Goal: Understand process/instructions: Learn how to perform a task or action

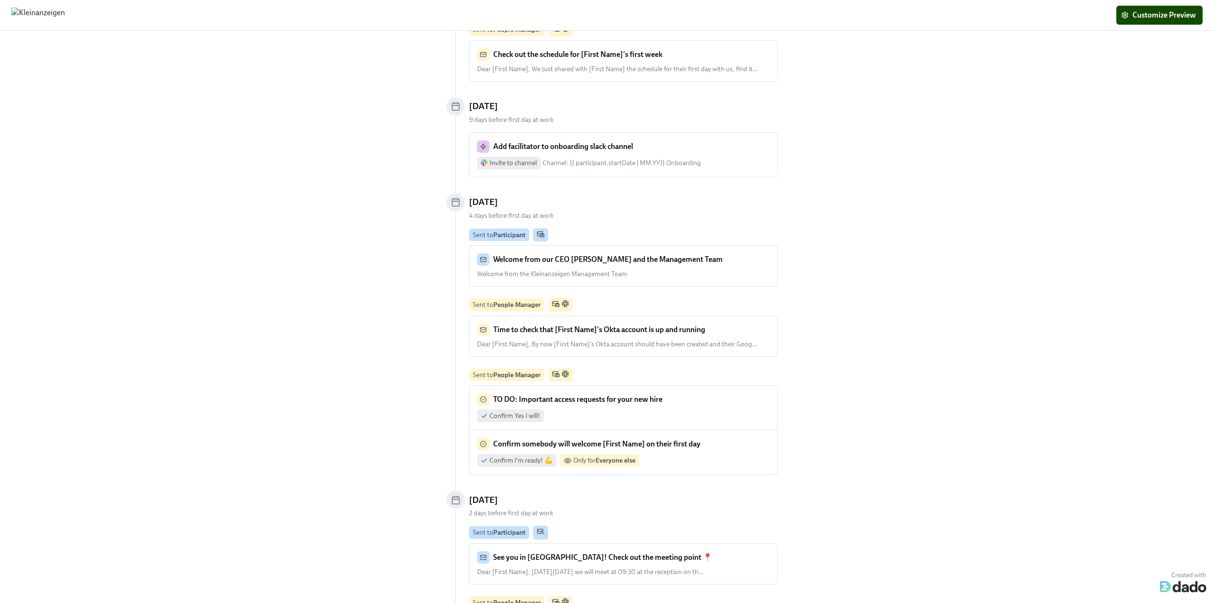
scroll to position [1328, 0]
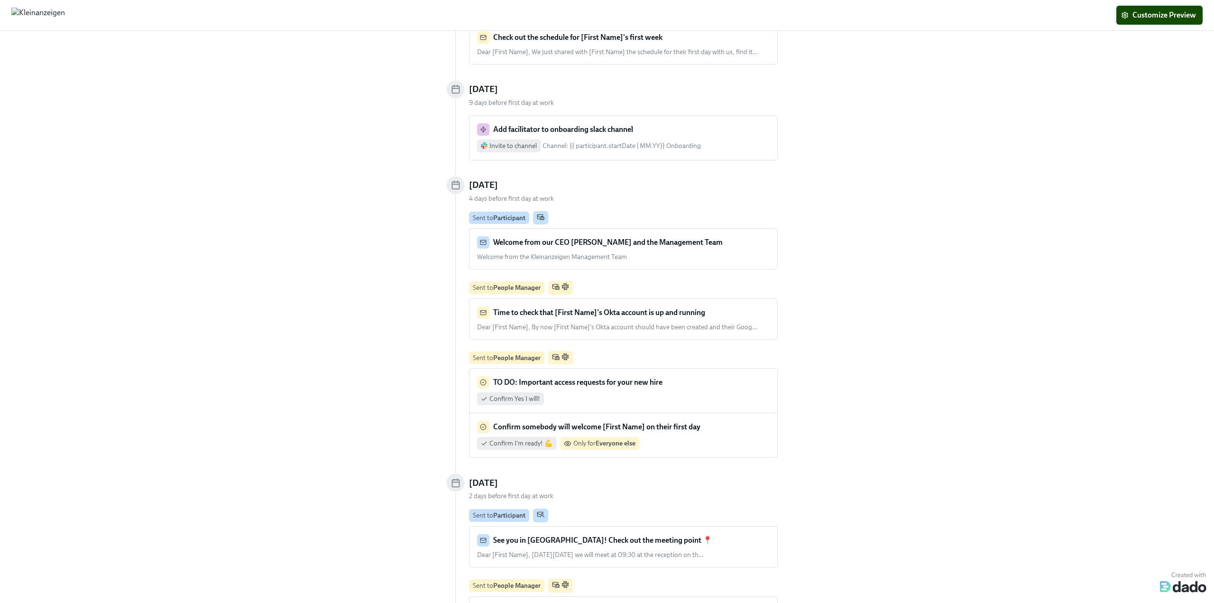
click at [1148, 8] on button "Customize Preview" at bounding box center [1159, 15] width 86 height 19
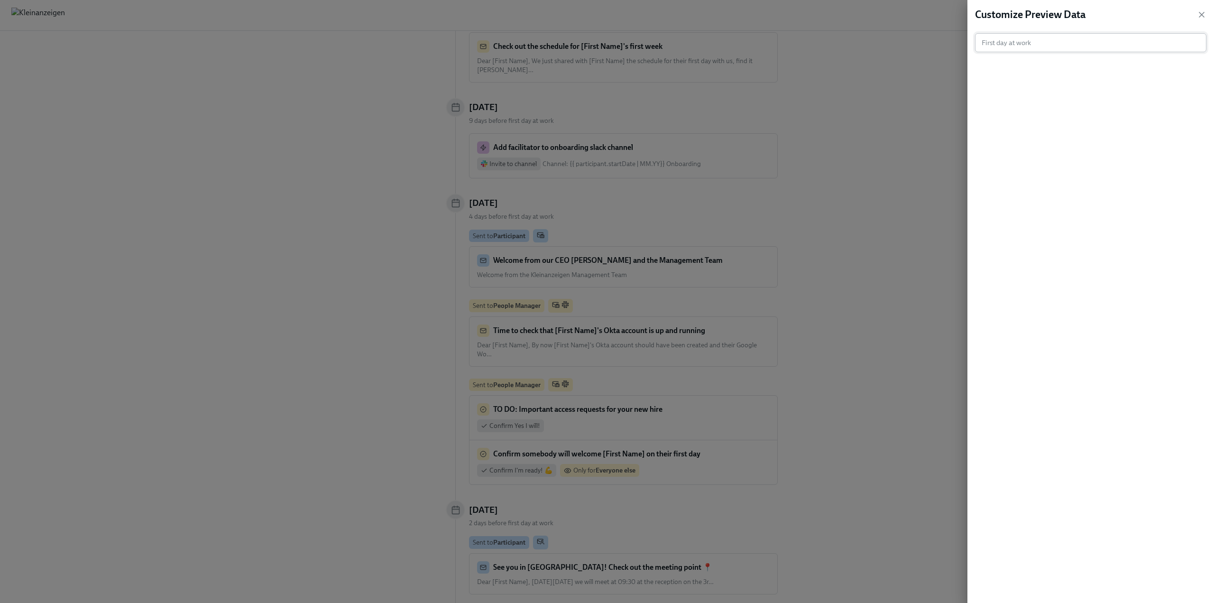
click at [1020, 46] on input "text" at bounding box center [1086, 42] width 222 height 19
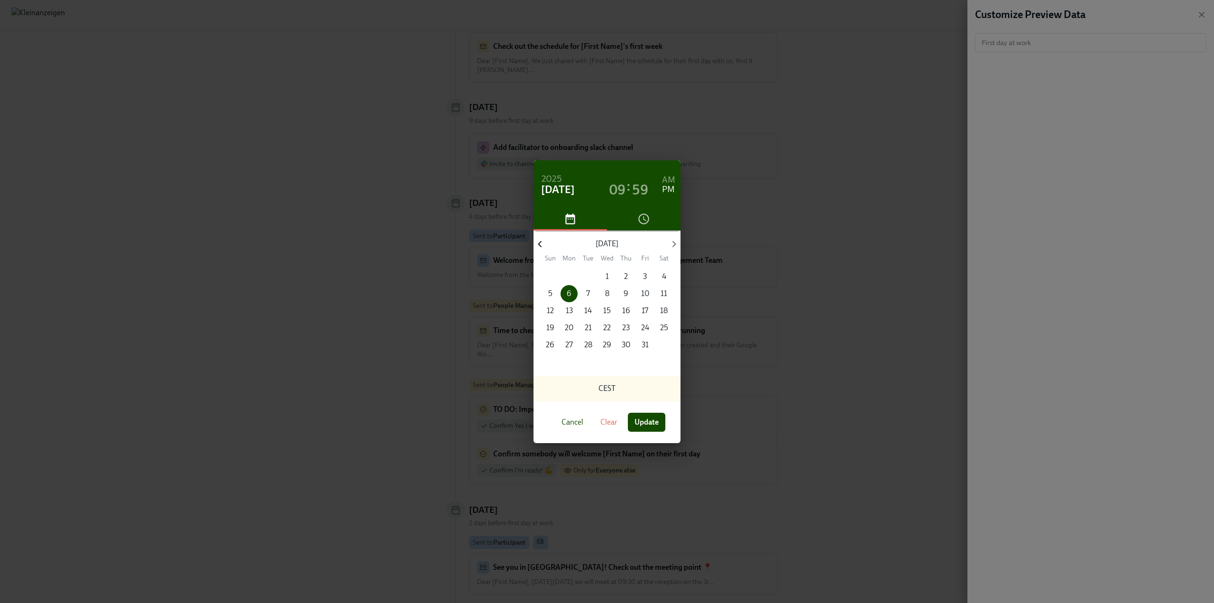
click at [541, 249] on icon "button" at bounding box center [539, 244] width 13 height 13
click at [571, 275] on span "1" at bounding box center [568, 276] width 17 height 10
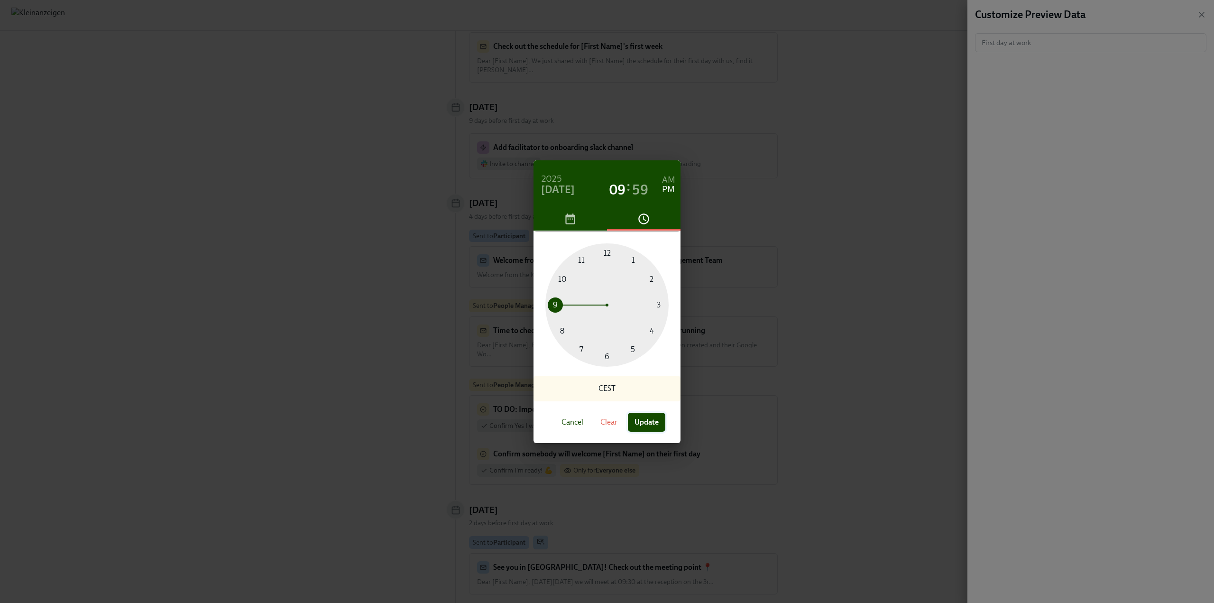
click at [653, 423] on span "Update" at bounding box center [646, 421] width 24 height 9
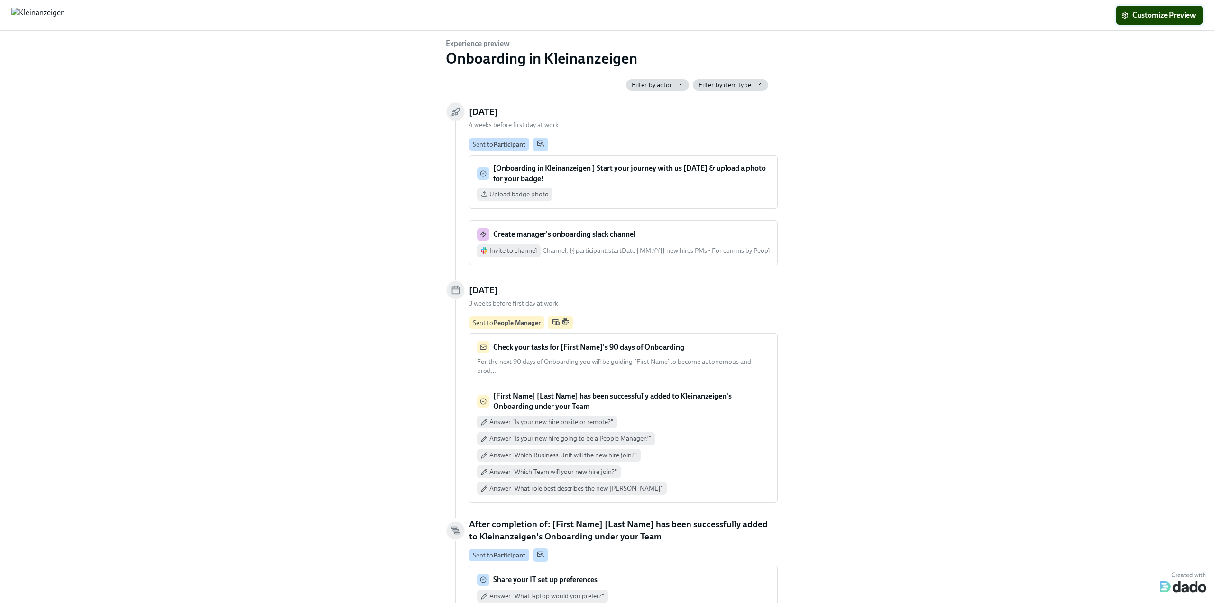
click at [1142, 15] on span "Customize Preview" at bounding box center [1159, 14] width 73 height 9
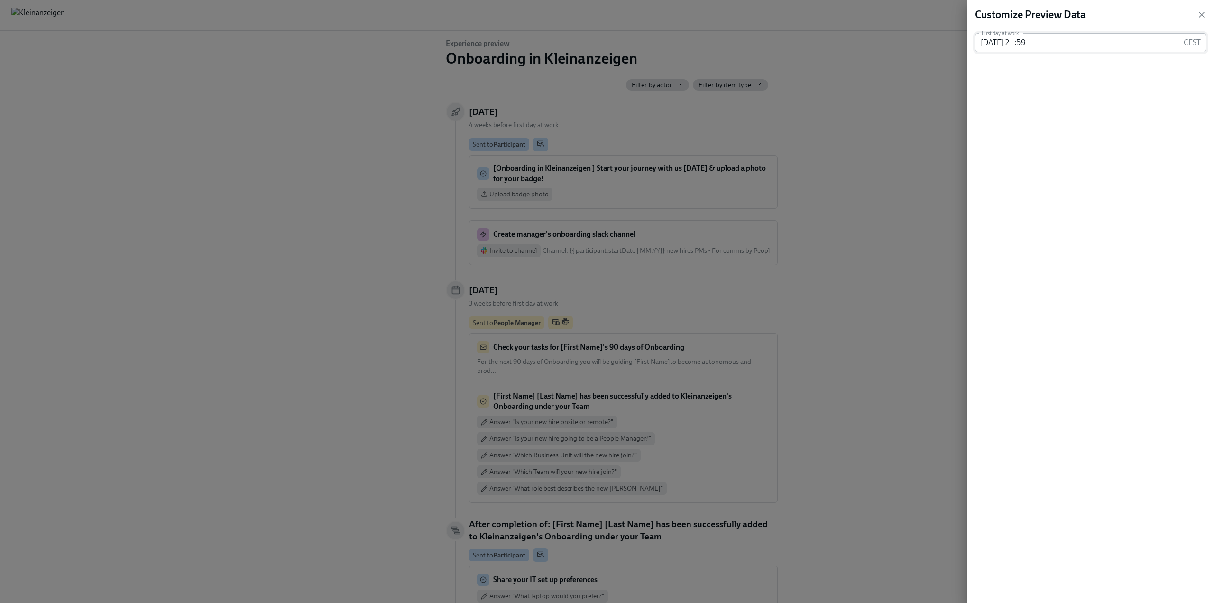
click at [1057, 46] on input "[DATE] 21:59" at bounding box center [1077, 42] width 205 height 19
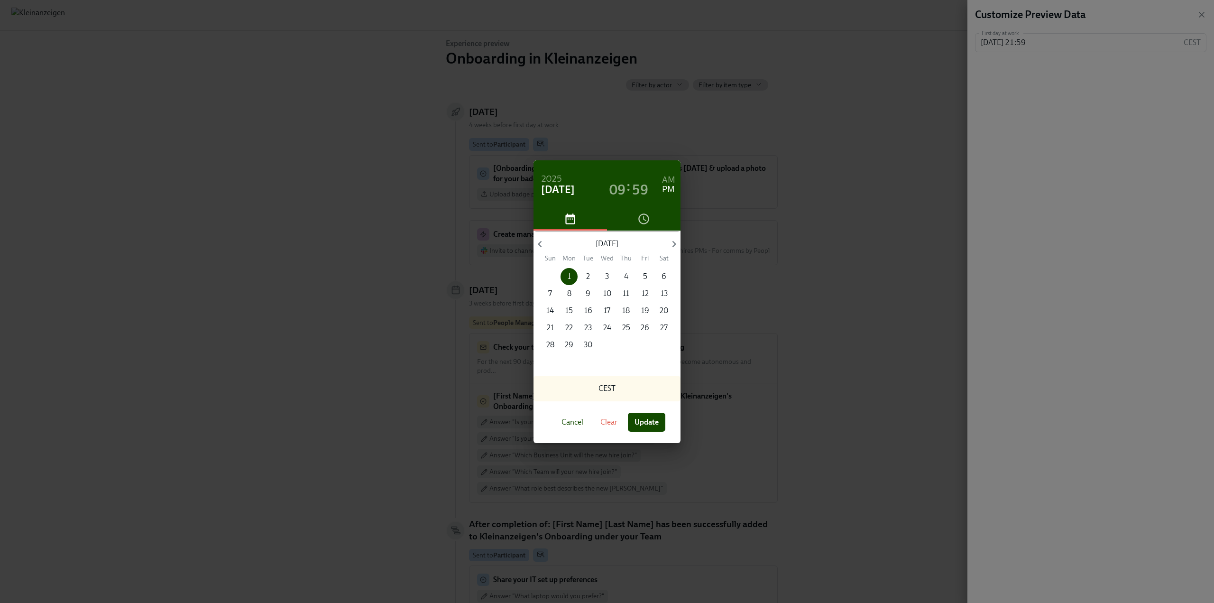
click at [670, 176] on h6 "AM" at bounding box center [668, 180] width 13 height 15
click at [622, 192] on h3 "09" at bounding box center [617, 189] width 16 height 17
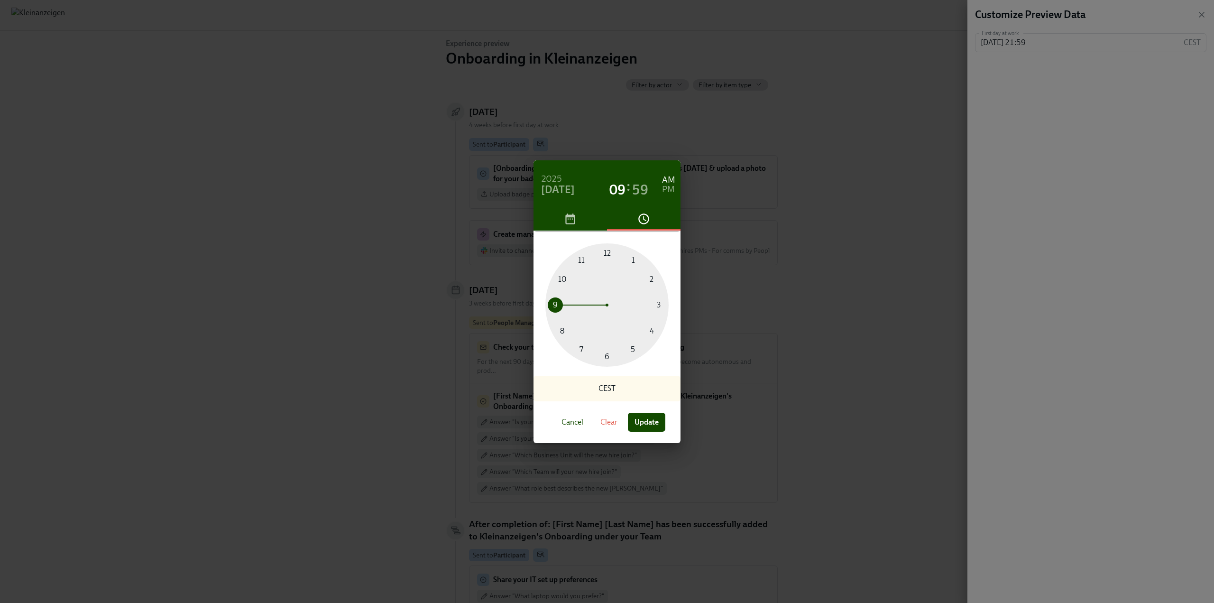
click at [642, 195] on h3 "59" at bounding box center [640, 189] width 16 height 17
click at [609, 253] on div at bounding box center [606, 304] width 123 height 123
click at [656, 418] on span "Update" at bounding box center [646, 421] width 24 height 9
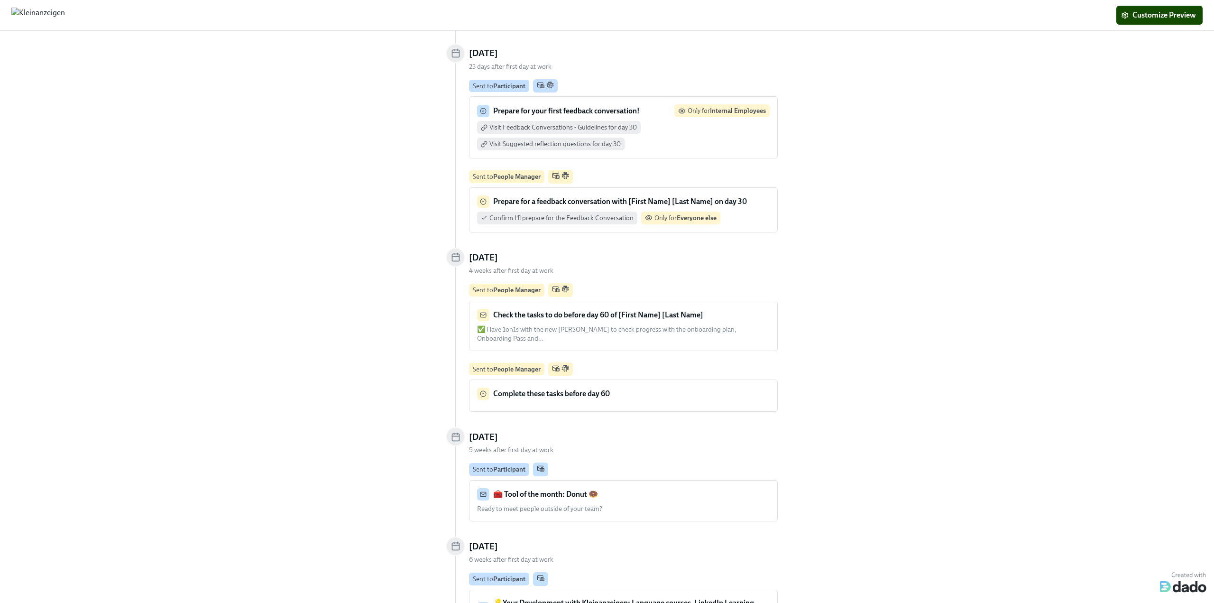
scroll to position [3651, 0]
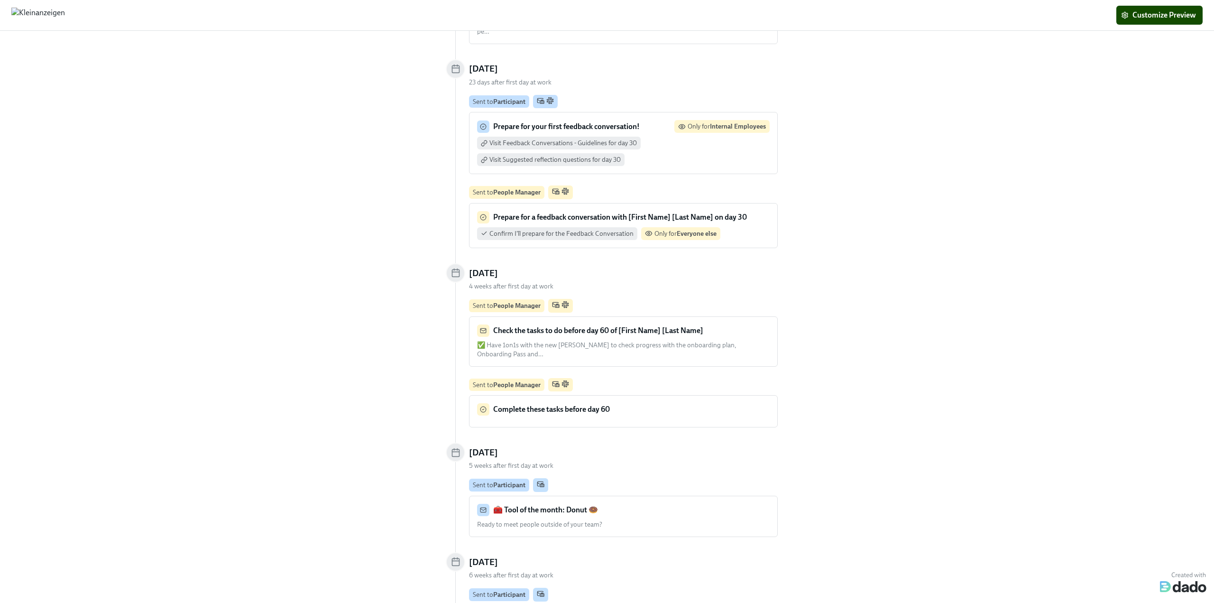
click at [562, 212] on strong "Prepare for a feedback conversation with [First Name] [Last Name] on day 30" at bounding box center [620, 216] width 254 height 9
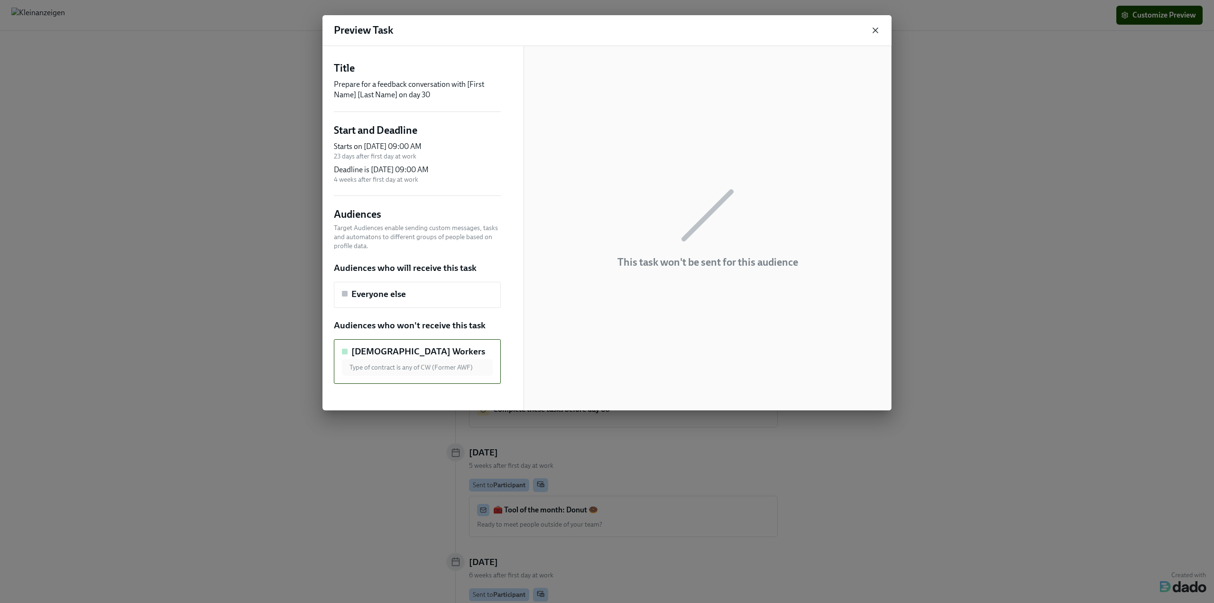
click at [874, 30] on icon "button" at bounding box center [875, 30] width 9 height 9
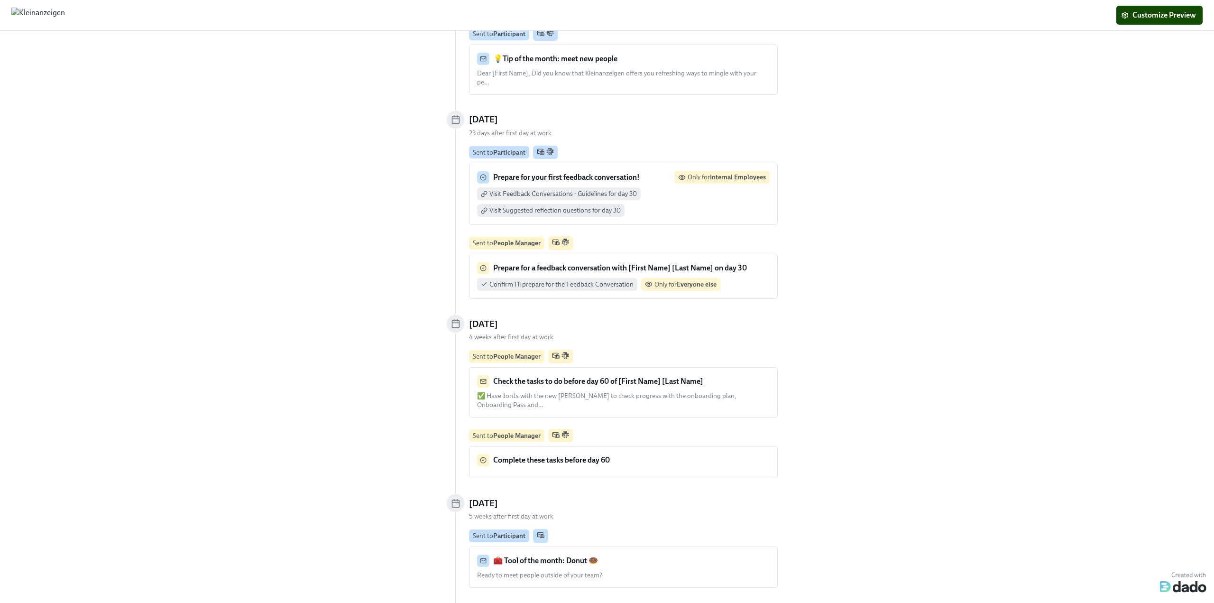
scroll to position [3556, 0]
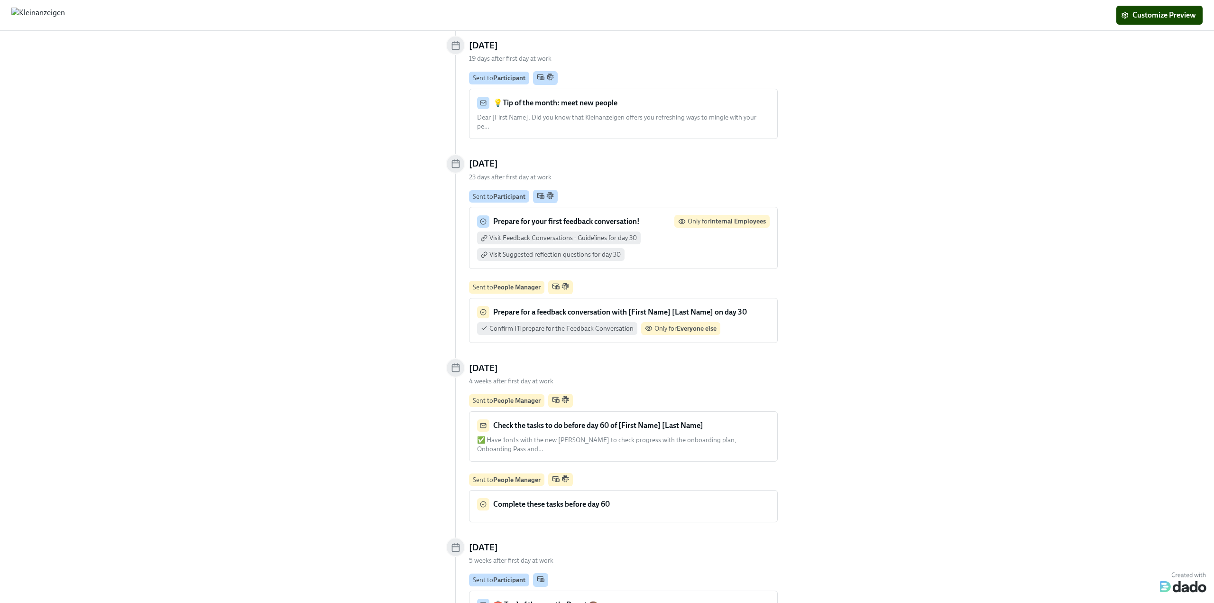
click at [618, 307] on strong "Prepare for a feedback conversation with [First Name] [Last Name] on day 30" at bounding box center [620, 311] width 254 height 9
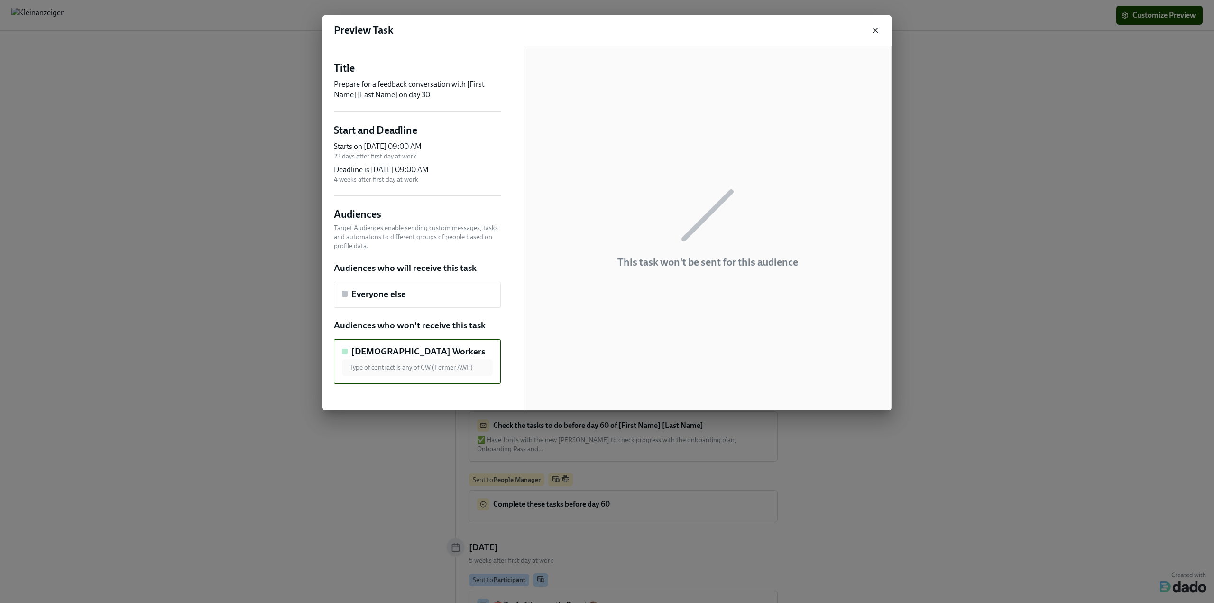
click at [878, 31] on icon "button" at bounding box center [875, 30] width 9 height 9
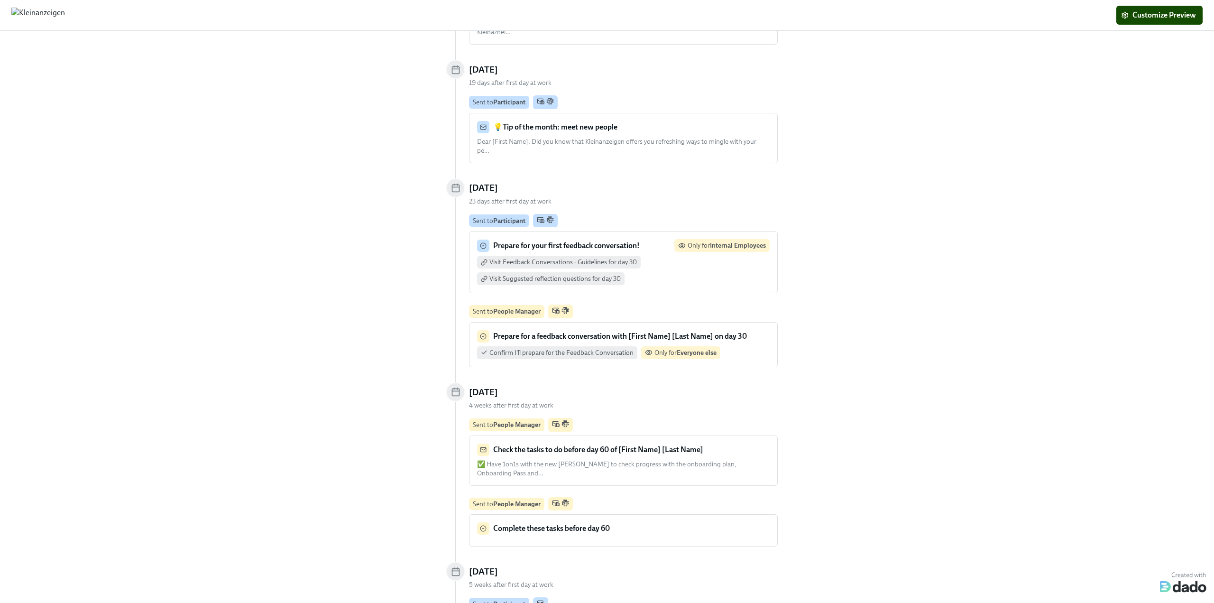
scroll to position [3509, 0]
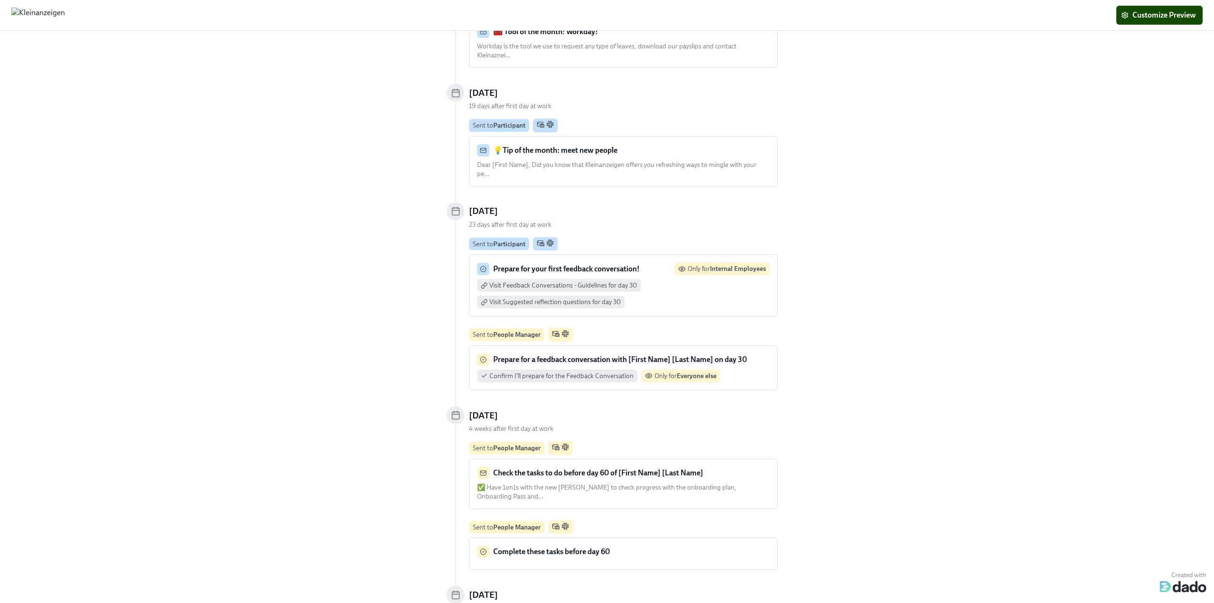
click at [560, 281] on span "Visit Feedback Conversations - Guidelines for day 30" at bounding box center [562, 285] width 147 height 9
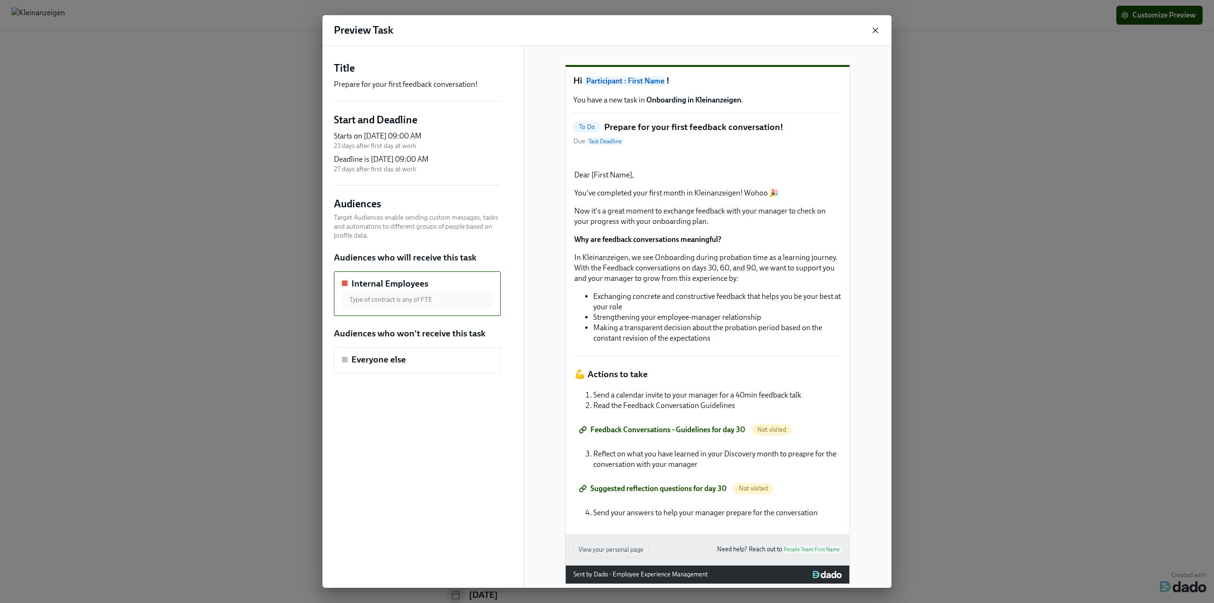
click at [877, 29] on icon "button" at bounding box center [875, 30] width 5 height 5
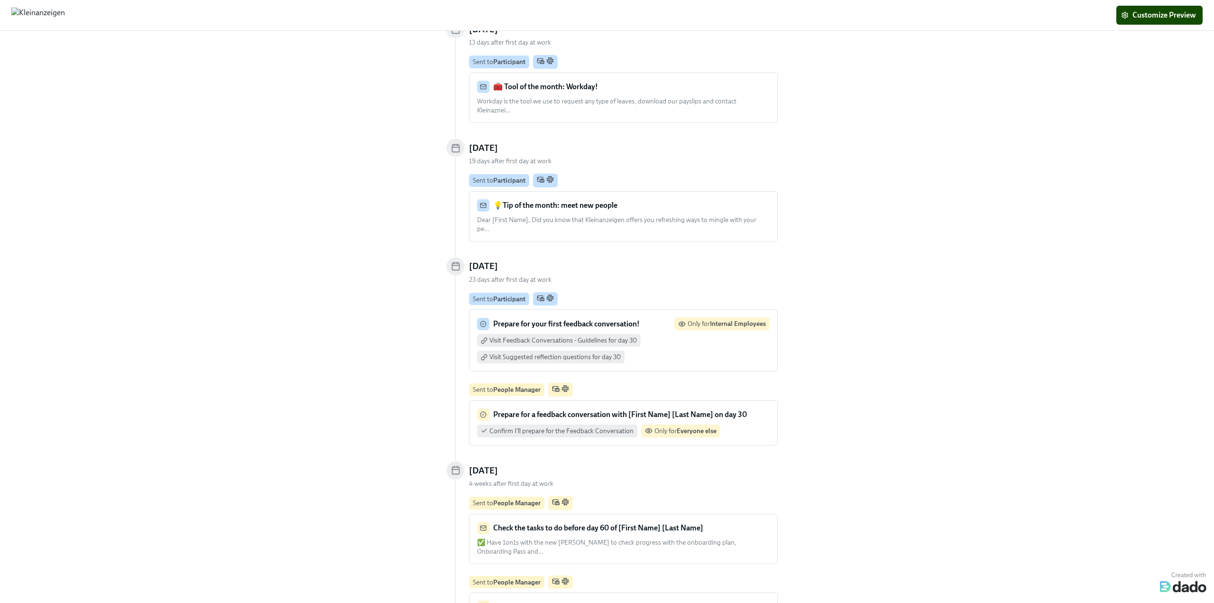
scroll to position [3414, 0]
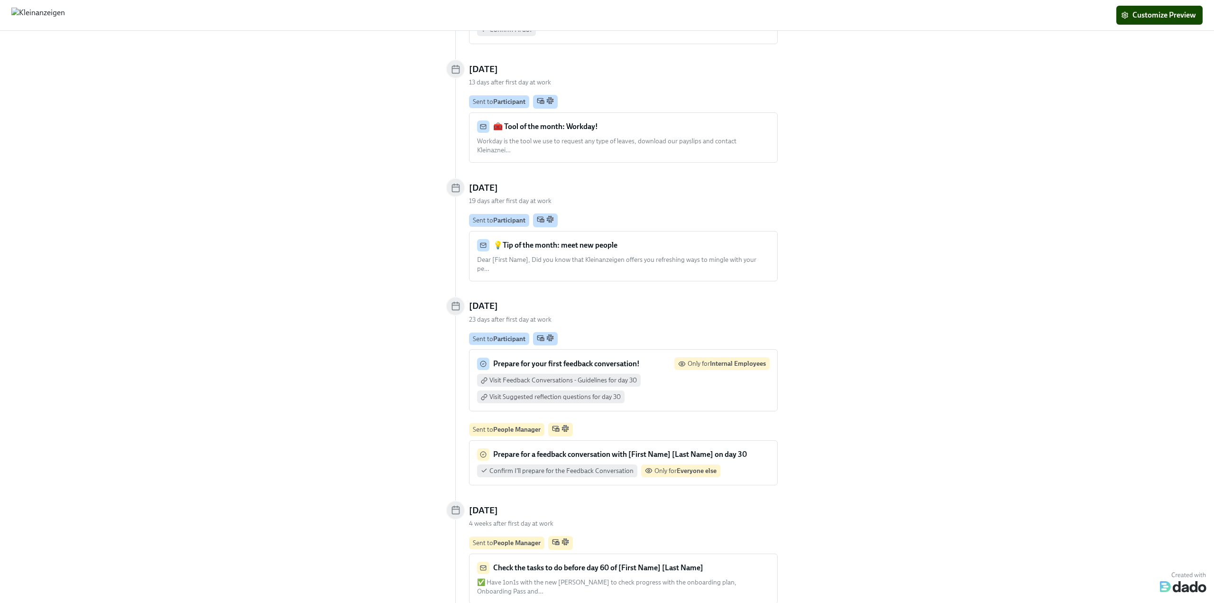
click at [561, 392] on span "Visit Suggested reflection questions for day 30" at bounding box center [554, 396] width 131 height 9
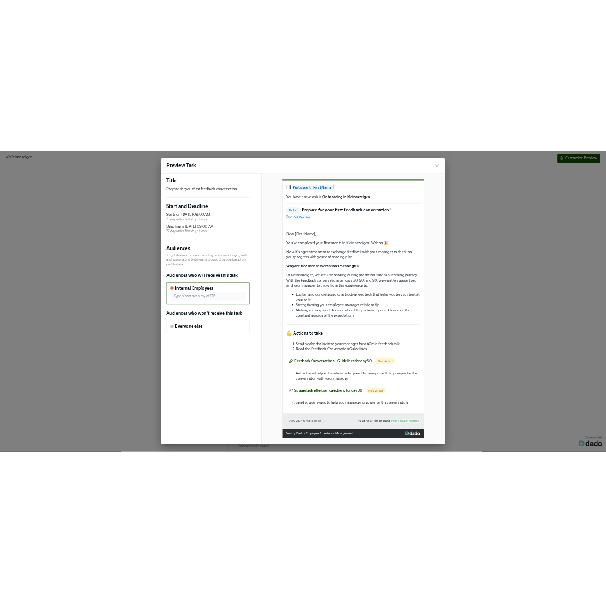
scroll to position [90, 0]
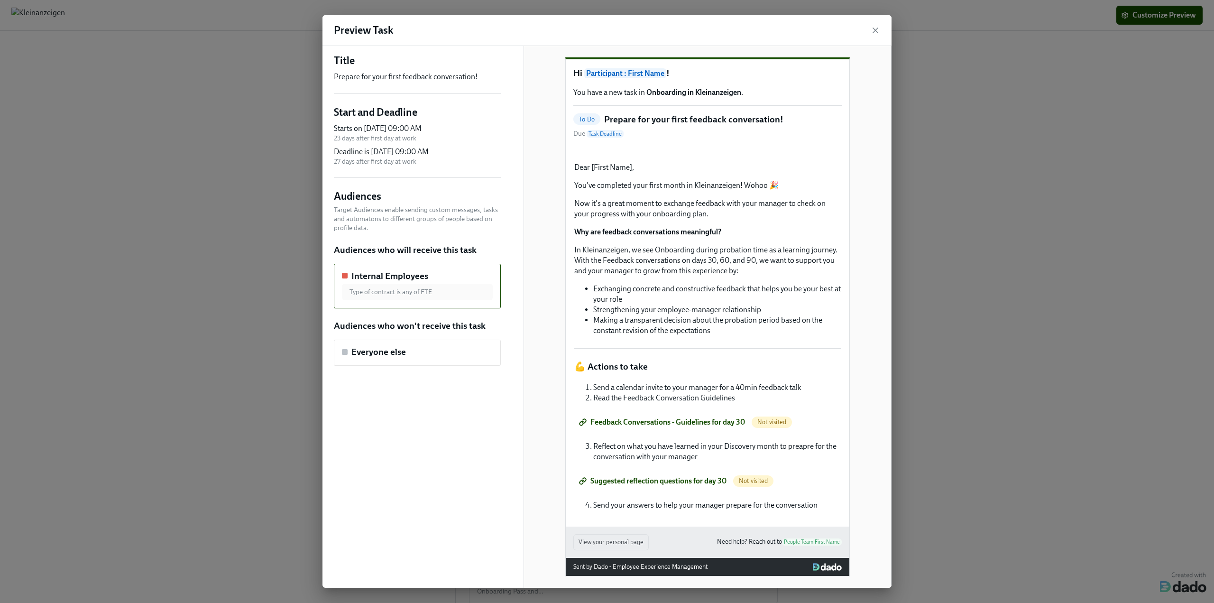
click at [637, 422] on div "Feedback Conversations - Guidelines for day 30 Not visited" at bounding box center [707, 422] width 268 height 21
click at [719, 422] on div "Feedback Conversations - Guidelines for day 30 Not visited" at bounding box center [707, 422] width 268 height 21
drag, startPoint x: 719, startPoint y: 422, endPoint x: 673, endPoint y: 426, distance: 46.2
click at [719, 422] on div "Feedback Conversations - Guidelines for day 30 Not visited" at bounding box center [707, 422] width 268 height 21
click at [577, 421] on div "Feedback Conversations - Guidelines for day 30 Not visited" at bounding box center [707, 422] width 268 height 21
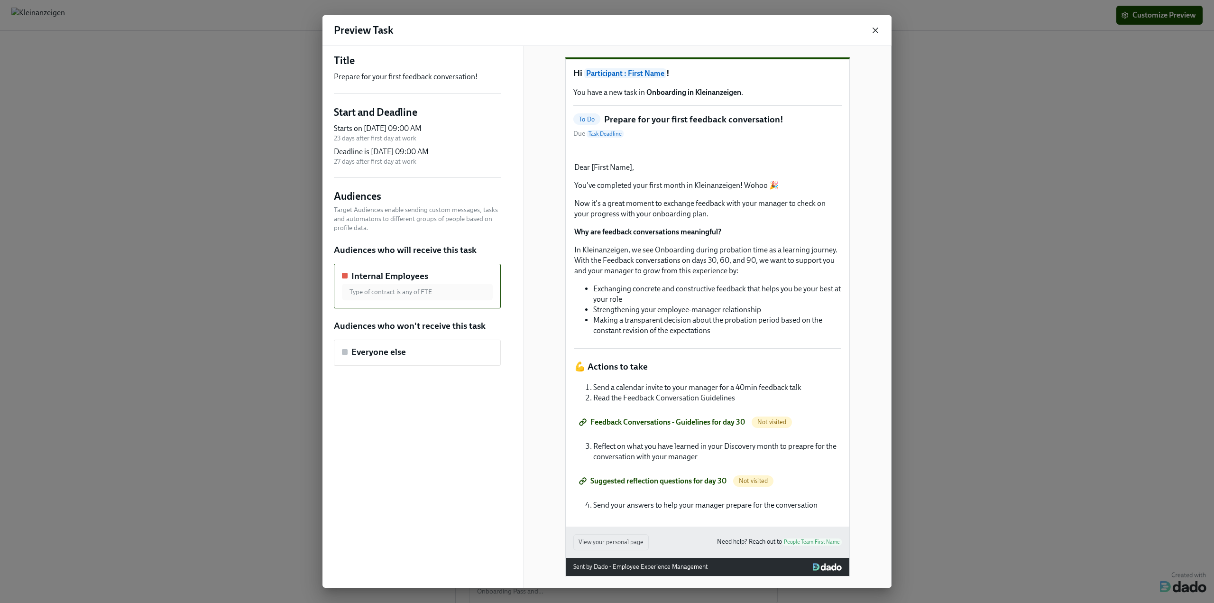
click at [877, 26] on div "Preview Task" at bounding box center [606, 30] width 569 height 31
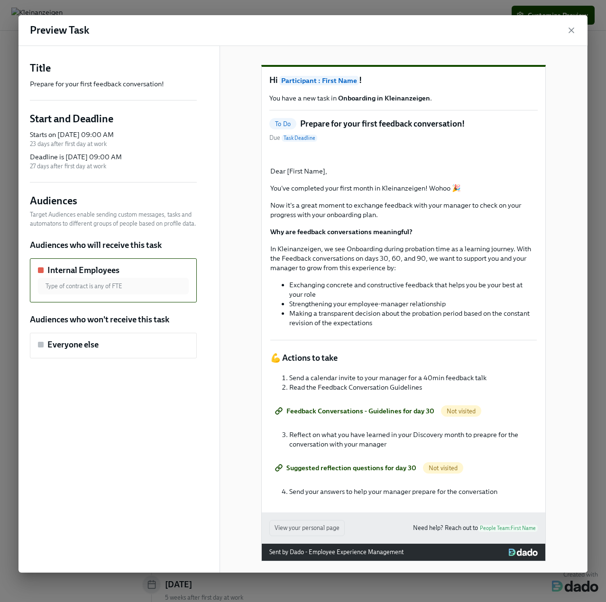
scroll to position [3393, 0]
click at [571, 32] on icon "button" at bounding box center [571, 30] width 9 height 9
